Goal: Communication & Community: Ask a question

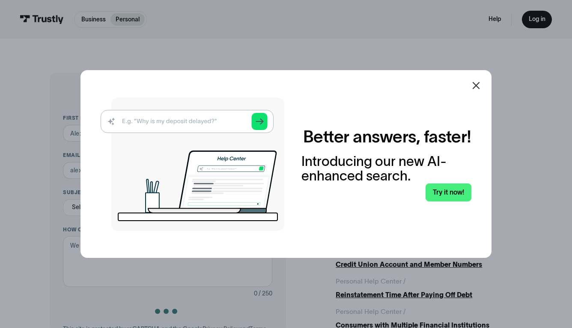
click at [491, 178] on div "Better answers, faster! Introducing our new AI-enhanced search. Try it now!" at bounding box center [285, 163] width 411 height 187
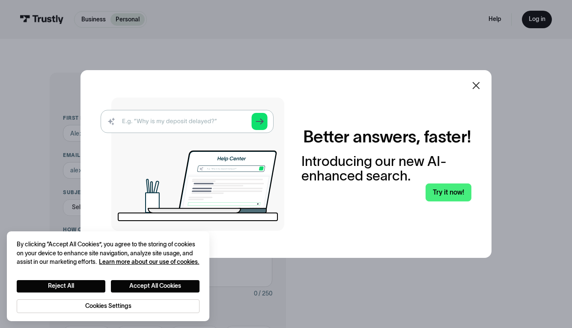
click at [476, 84] on icon at bounding box center [476, 85] width 10 height 10
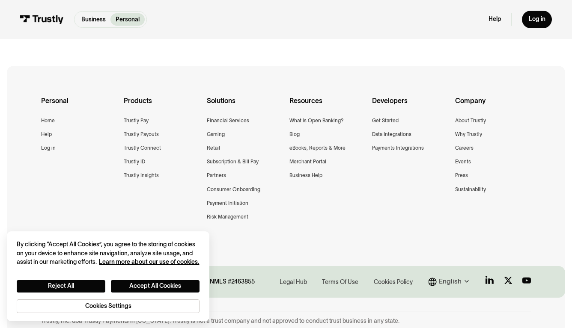
scroll to position [435, 0]
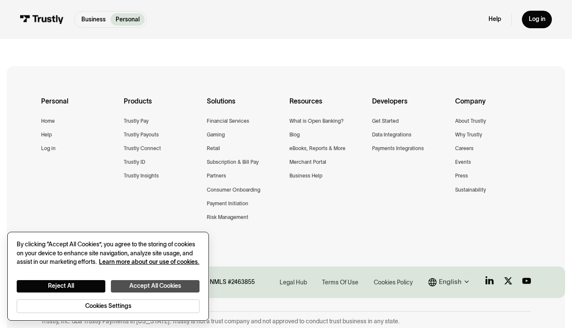
click at [138, 285] on button "Accept All Cookies" at bounding box center [155, 286] width 88 height 13
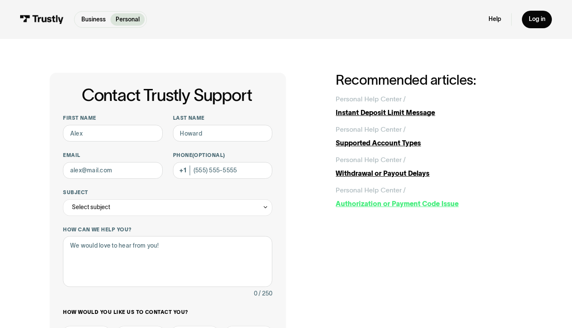
scroll to position [0, 0]
click at [491, 21] on link "Help" at bounding box center [494, 19] width 13 height 8
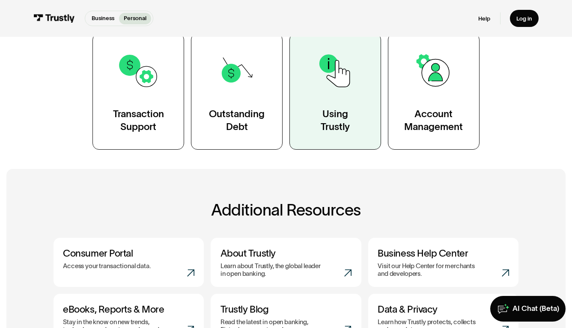
scroll to position [182, 0]
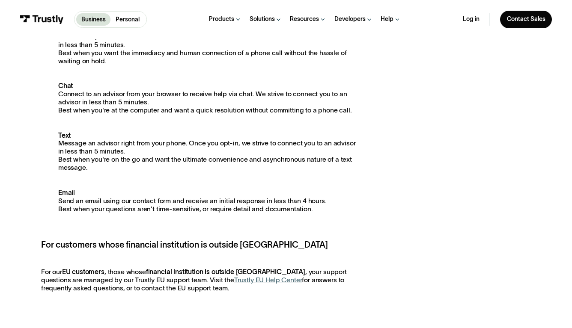
scroll to position [147, 0]
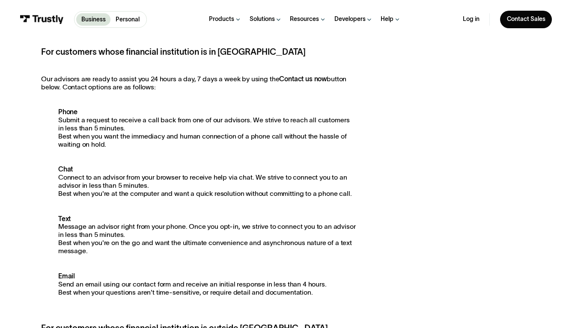
click at [69, 105] on div "For customers whose financial institution is in North America Our advisors are …" at bounding box center [198, 211] width 315 height 330
click at [68, 108] on strong "Phone" at bounding box center [67, 111] width 19 height 7
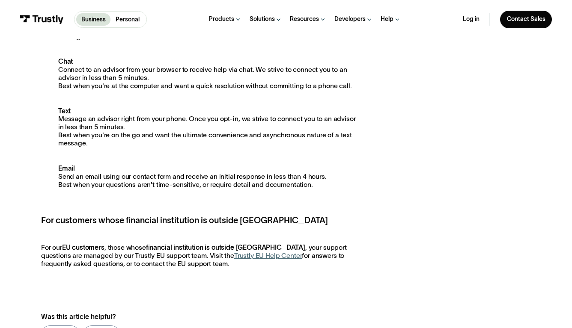
scroll to position [377, 0]
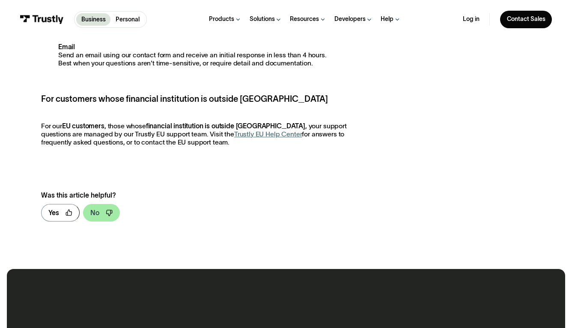
click at [110, 204] on link "No" at bounding box center [101, 213] width 37 height 18
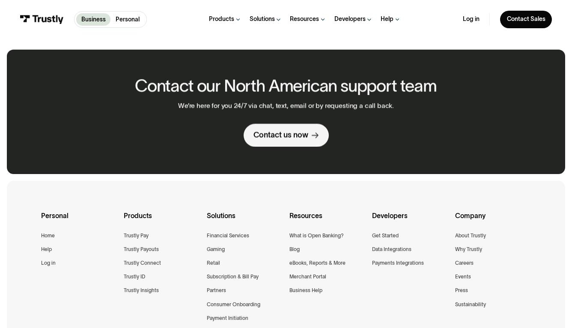
scroll to position [647, 0]
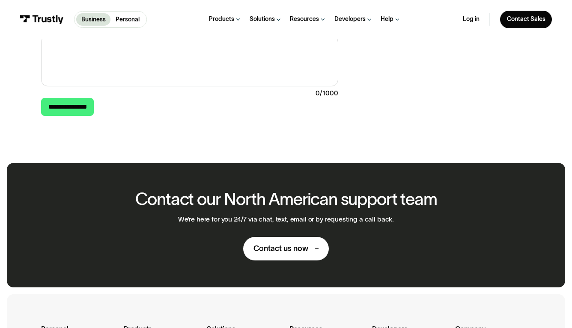
click at [267, 241] on link "Contact us now" at bounding box center [285, 249] width 85 height 24
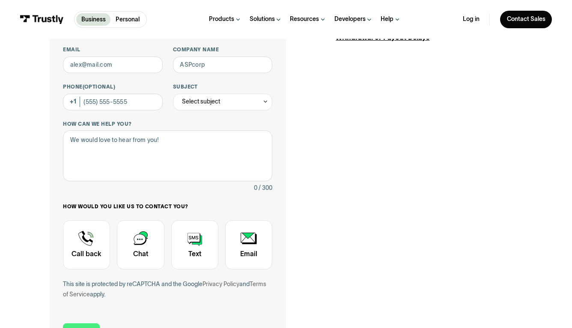
scroll to position [13, 0]
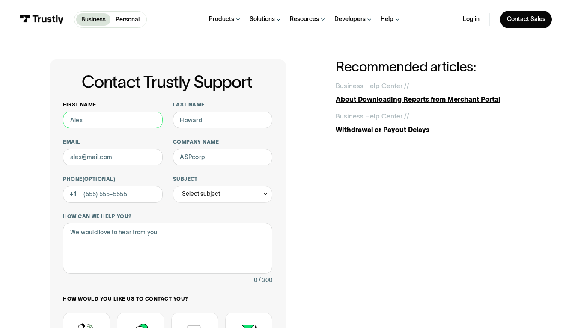
click at [112, 122] on input "First name" at bounding box center [113, 120] width 100 height 17
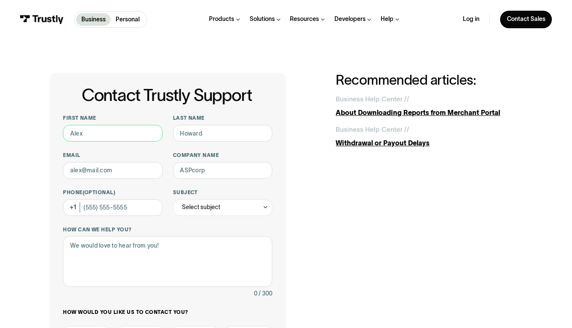
scroll to position [0, 0]
type input "[PERSON_NAME]"
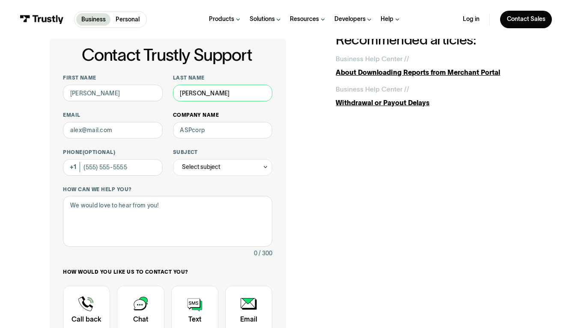
scroll to position [80, 0]
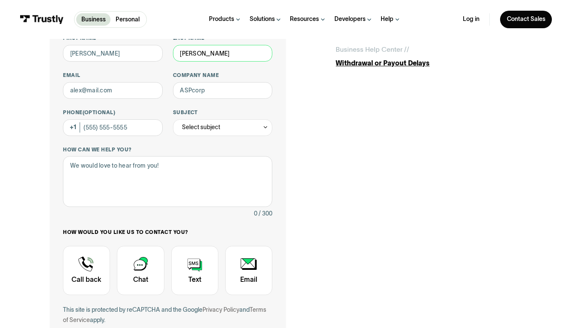
type input "[PERSON_NAME]"
click at [132, 100] on div "First name [PERSON_NAME] Last name [PERSON_NAME] Email Company name Phone (Opti…" at bounding box center [167, 185] width 209 height 301
click at [140, 64] on div "First name [PERSON_NAME] Last name [PERSON_NAME] Email Company name Phone (Opti…" at bounding box center [167, 185] width 209 height 301
click at [125, 126] on input "Phone (Optional)" at bounding box center [113, 127] width 100 height 17
type input "[PHONE_NUMBER]"
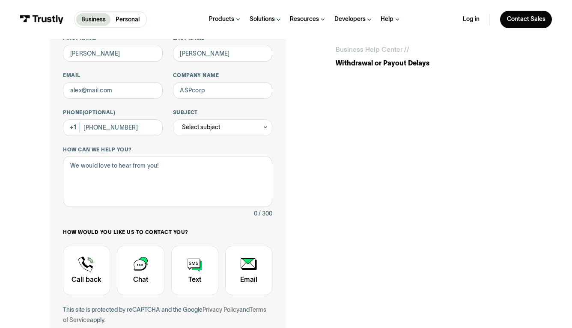
click at [317, 154] on div "Contact Trustly Support First name [PERSON_NAME] Last name [PERSON_NAME] Email …" at bounding box center [286, 187] width 473 height 388
click at [238, 137] on div "First name [PERSON_NAME] Last name [PERSON_NAME] Email Company name Phone (Opti…" at bounding box center [167, 185] width 209 height 301
click at [231, 128] on div "Select subject" at bounding box center [223, 127] width 100 height 17
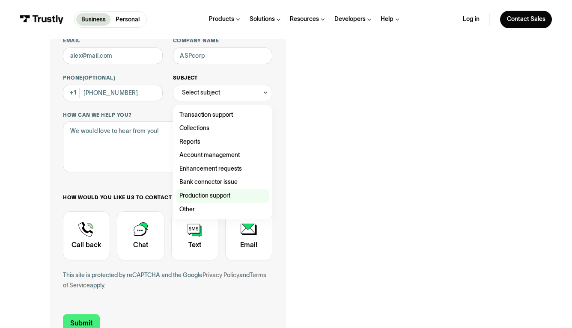
scroll to position [149, 0]
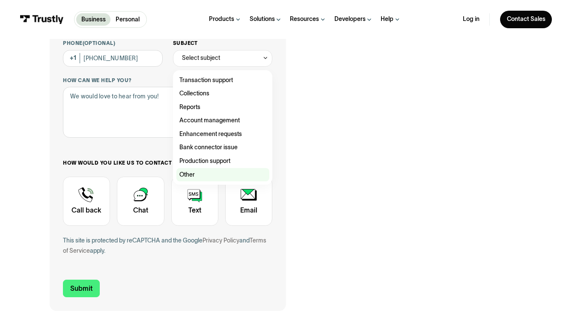
click at [220, 168] on div "Contact Trustly Support" at bounding box center [222, 175] width 93 height 14
type input "*****"
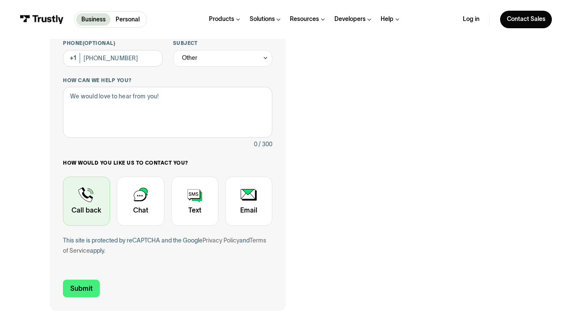
click at [98, 194] on div "Contact Trustly Support" at bounding box center [86, 201] width 47 height 49
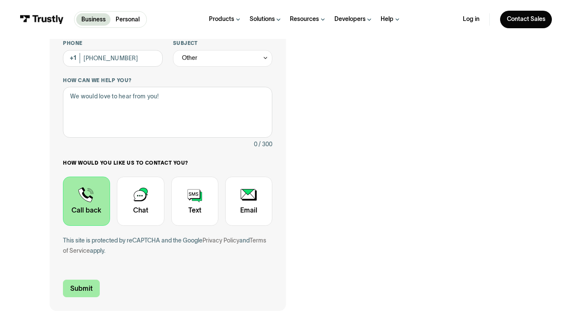
click at [76, 280] on input "Submit" at bounding box center [81, 289] width 37 height 18
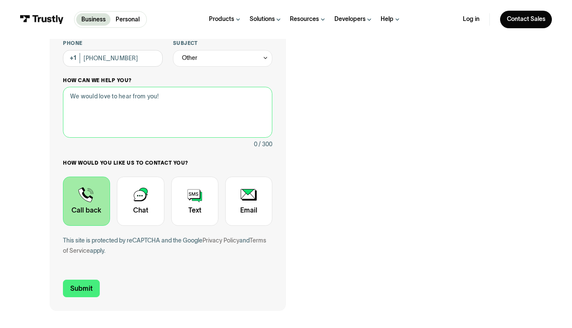
click at [133, 134] on textarea "How can we help you?" at bounding box center [167, 112] width 209 height 51
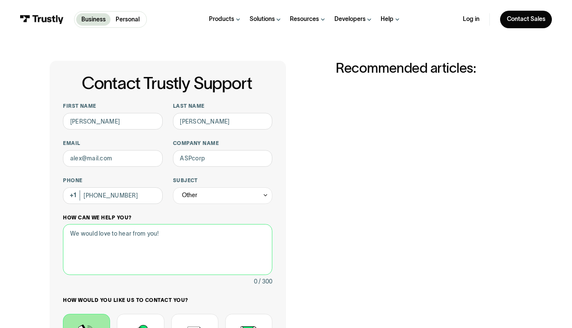
scroll to position [0, 0]
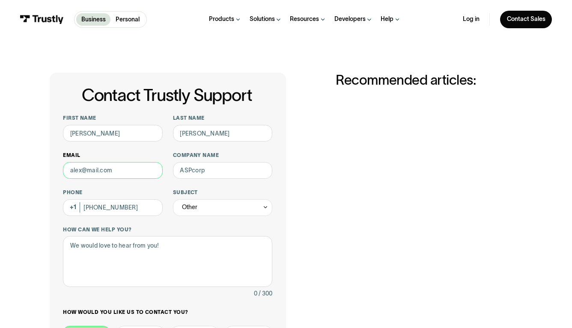
click at [131, 167] on input "Email" at bounding box center [113, 170] width 100 height 17
type input "[EMAIL_ADDRESS][DOMAIN_NAME]"
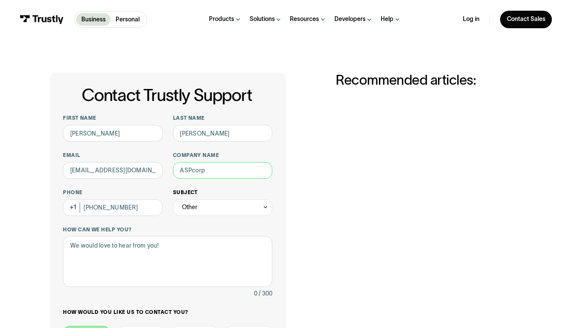
scroll to position [4, 0]
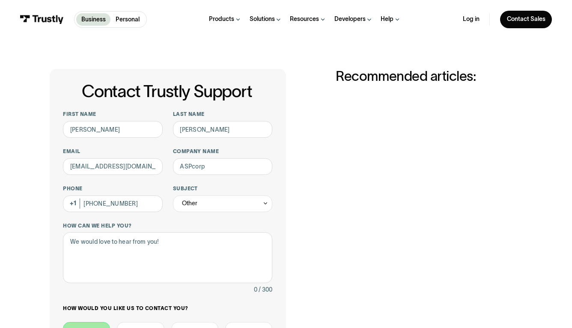
click at [289, 193] on div "Contact Trustly Support First name [PERSON_NAME] Last name [PERSON_NAME] Email …" at bounding box center [286, 263] width 473 height 388
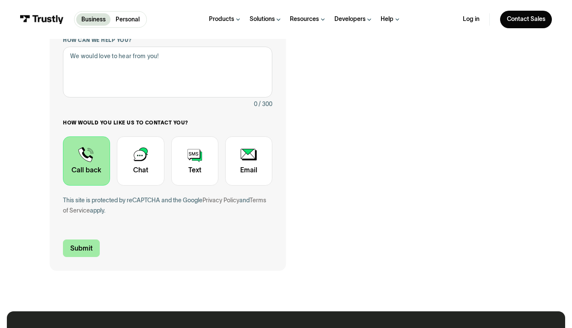
click at [92, 246] on input "Submit" at bounding box center [81, 249] width 37 height 18
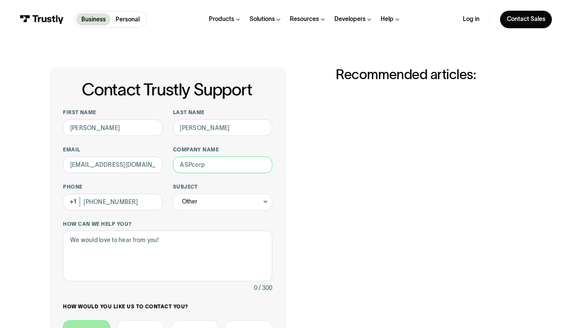
scroll to position [160, 0]
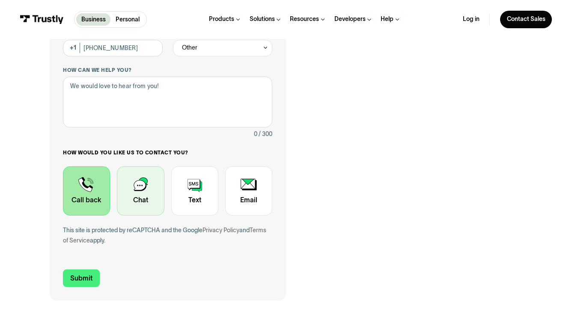
click at [153, 197] on div "Contact Trustly Support" at bounding box center [140, 191] width 47 height 49
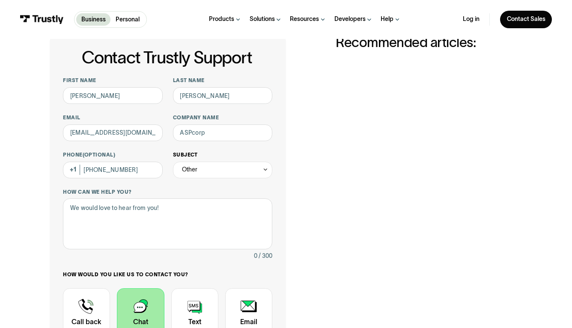
scroll to position [51, 0]
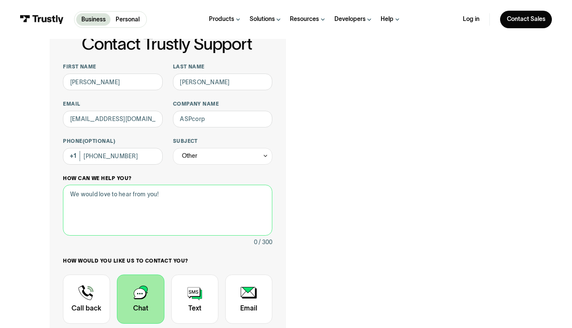
click at [204, 193] on textarea "How can we help you?" at bounding box center [167, 210] width 209 height 51
click at [218, 152] on div "Other" at bounding box center [223, 156] width 100 height 17
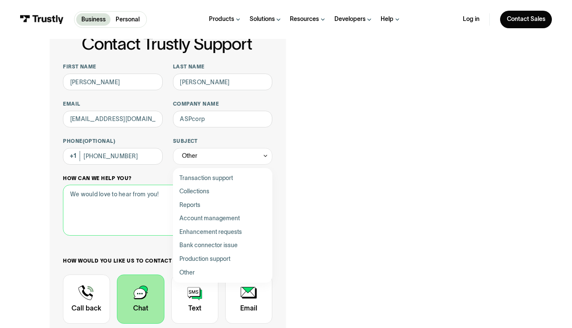
click at [147, 208] on textarea "How can we help you?" at bounding box center [167, 210] width 209 height 51
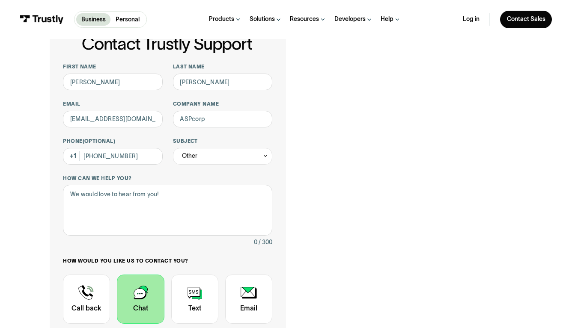
click at [309, 164] on div "Contact Trustly Support First name [PERSON_NAME] Last name [PERSON_NAME] Email …" at bounding box center [286, 215] width 473 height 388
click at [235, 161] on div "Other" at bounding box center [223, 156] width 100 height 17
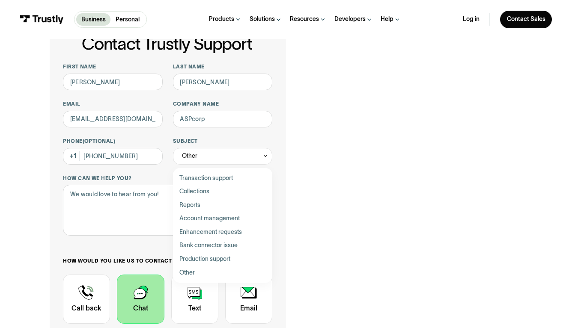
click at [217, 127] on div "First name [PERSON_NAME] Last name [PERSON_NAME] Email [EMAIL_ADDRESS][DOMAIN_N…" at bounding box center [167, 213] width 209 height 301
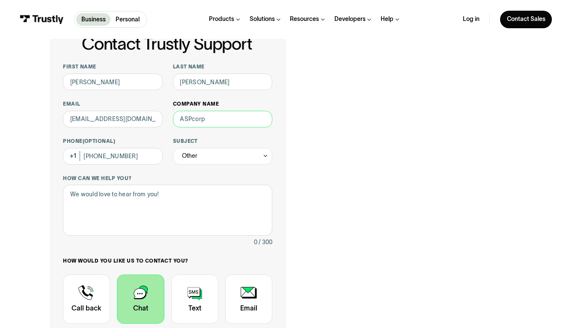
click at [211, 114] on input "Company name" at bounding box center [223, 119] width 100 height 17
click at [209, 157] on div "Other" at bounding box center [223, 156] width 100 height 17
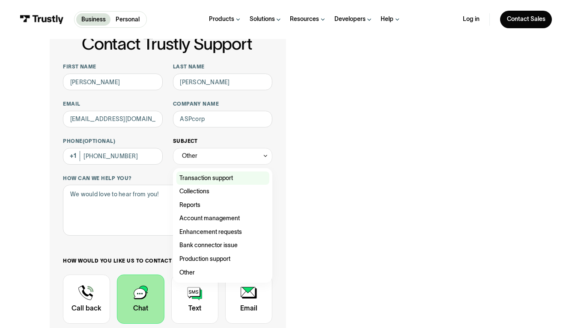
click at [215, 173] on div "Contact Trustly Support" at bounding box center [222, 179] width 93 height 14
type input "**********"
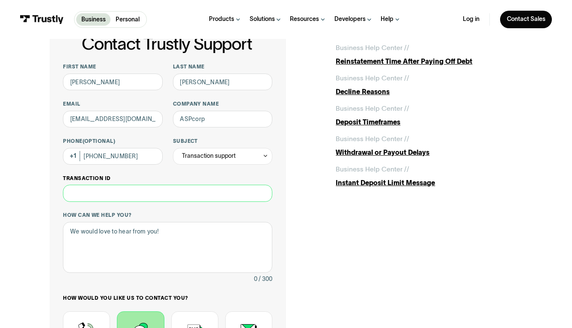
click at [200, 199] on input "Transaction ID" at bounding box center [167, 193] width 209 height 17
click at [193, 232] on textarea "How can we help you?" at bounding box center [167, 247] width 209 height 51
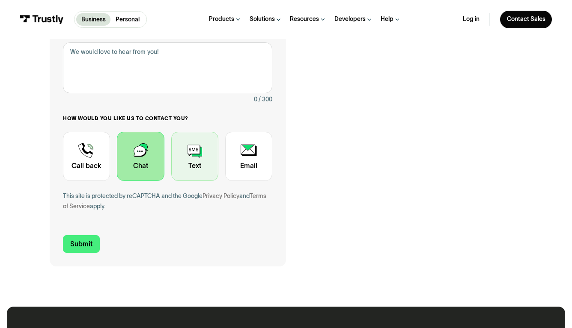
click at [200, 166] on div "Contact Trustly Support" at bounding box center [194, 156] width 47 height 49
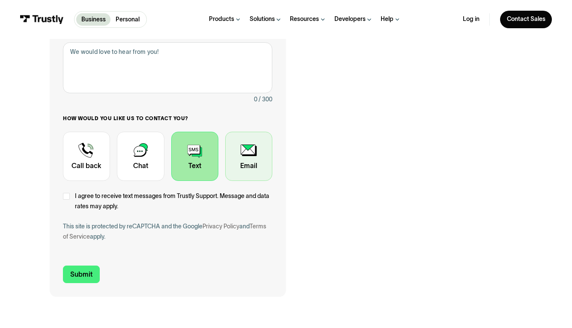
click at [237, 164] on div "Contact Trustly Support" at bounding box center [248, 156] width 47 height 49
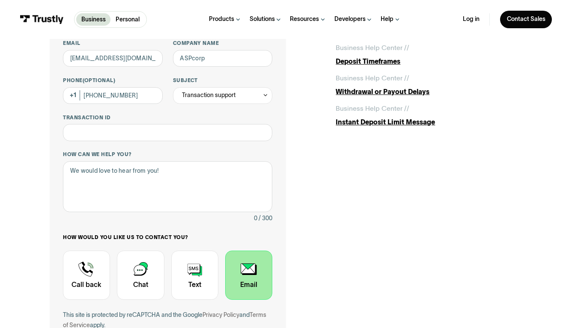
scroll to position [62, 0]
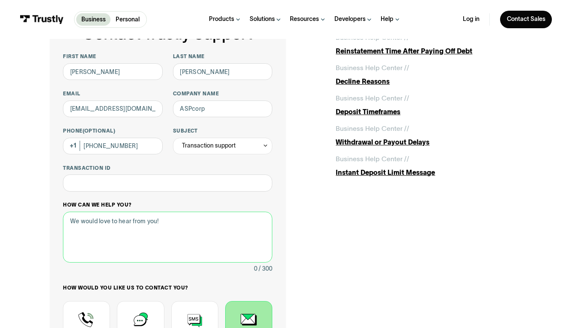
click at [199, 218] on textarea "How can we help you?" at bounding box center [167, 237] width 209 height 51
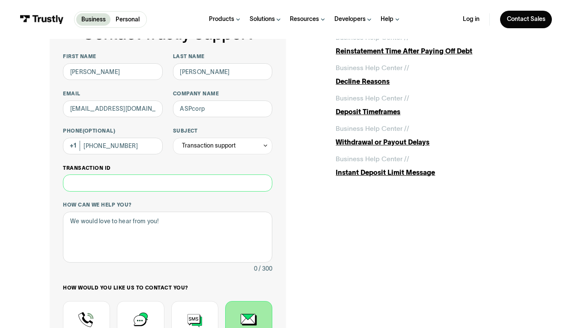
click at [175, 180] on input "Transaction ID" at bounding box center [167, 183] width 209 height 17
click at [319, 1] on div "Resources" at bounding box center [308, 19] width 36 height 39
click at [157, 184] on input "Transaction ID" at bounding box center [167, 183] width 209 height 17
paste input "**********"
type input "**********"
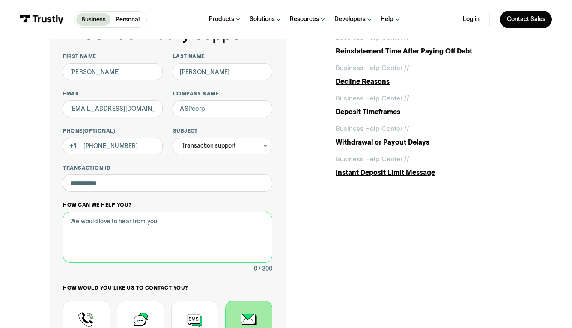
click at [147, 222] on textarea "How can we help you?" at bounding box center [167, 237] width 209 height 51
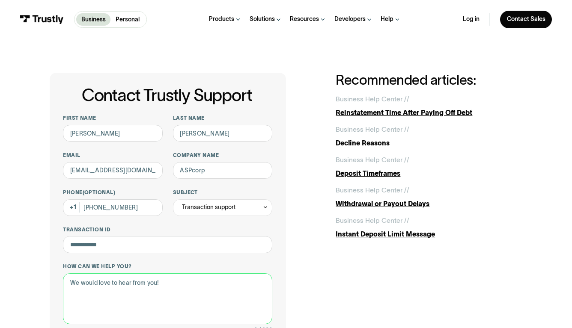
scroll to position [0, 0]
